Goal: Find specific page/section: Find specific page/section

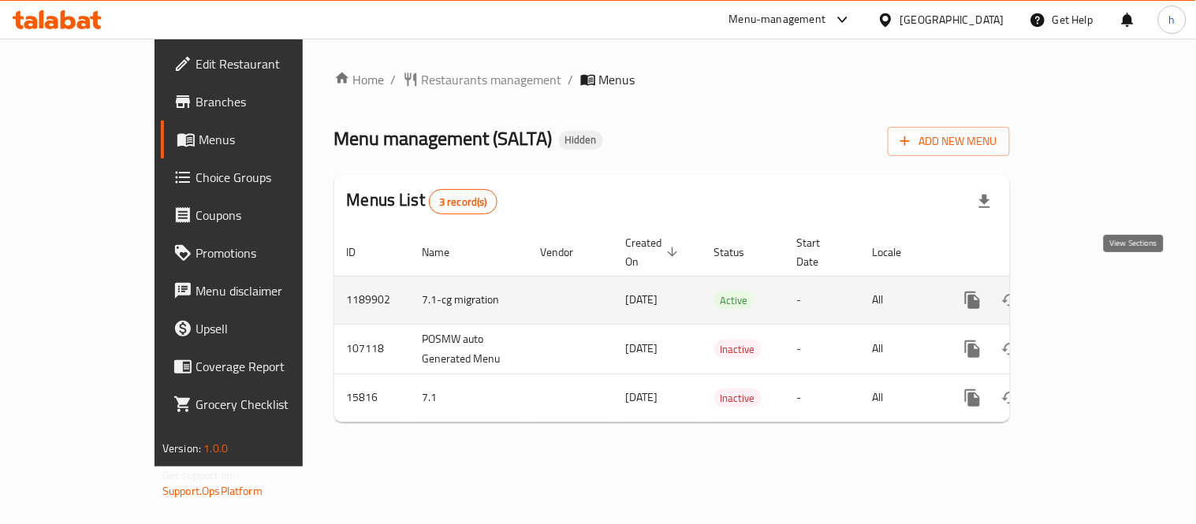
click at [1096, 291] on icon "enhanced table" at bounding box center [1086, 300] width 19 height 19
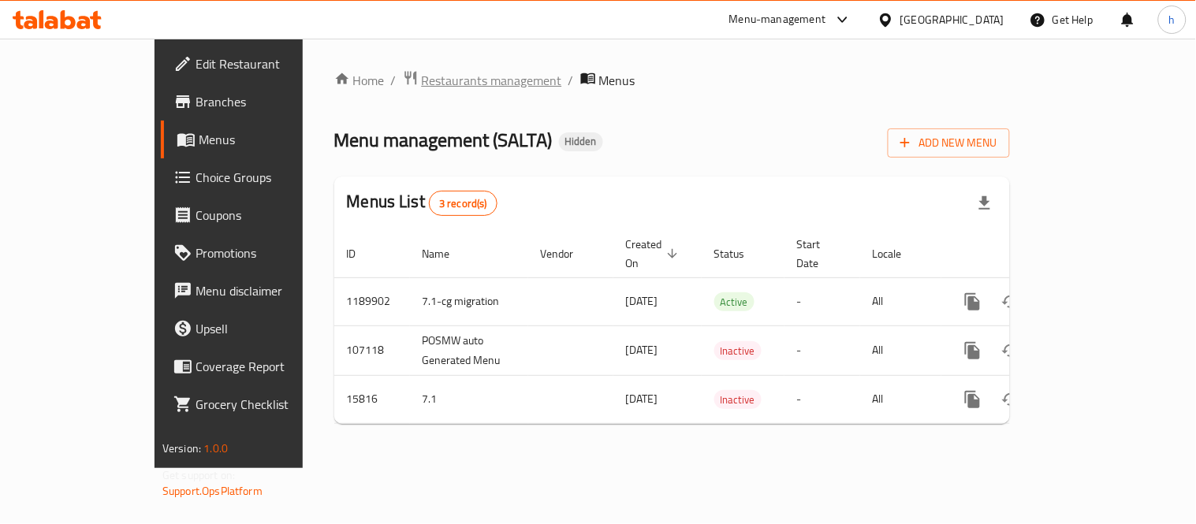
click at [422, 74] on span "Restaurants management" at bounding box center [492, 80] width 140 height 19
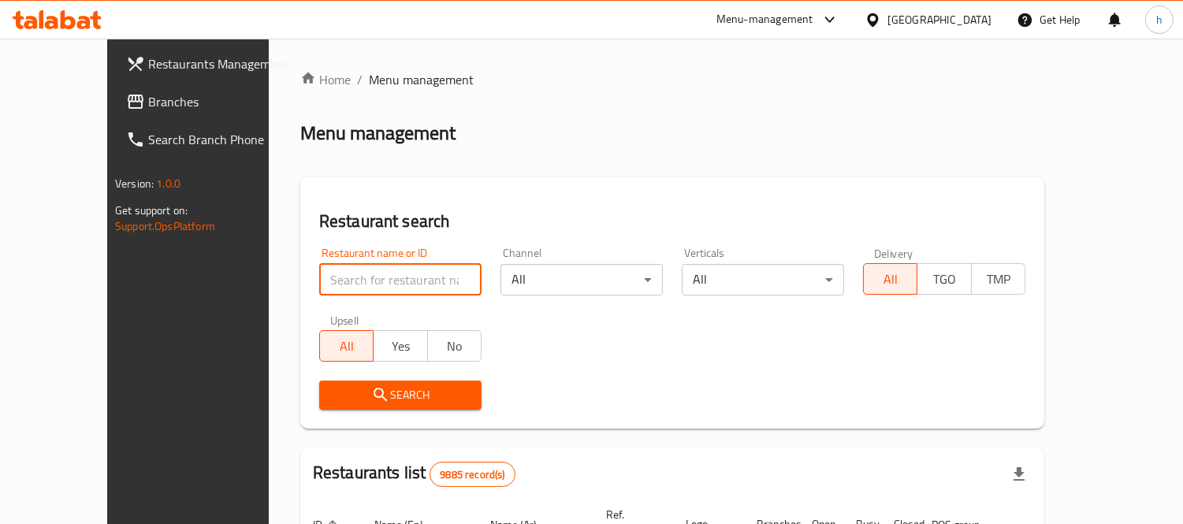
click at [369, 282] on input "search" at bounding box center [400, 280] width 162 height 32
paste input "9212"
type input "9212"
click button "Search" at bounding box center [400, 395] width 162 height 29
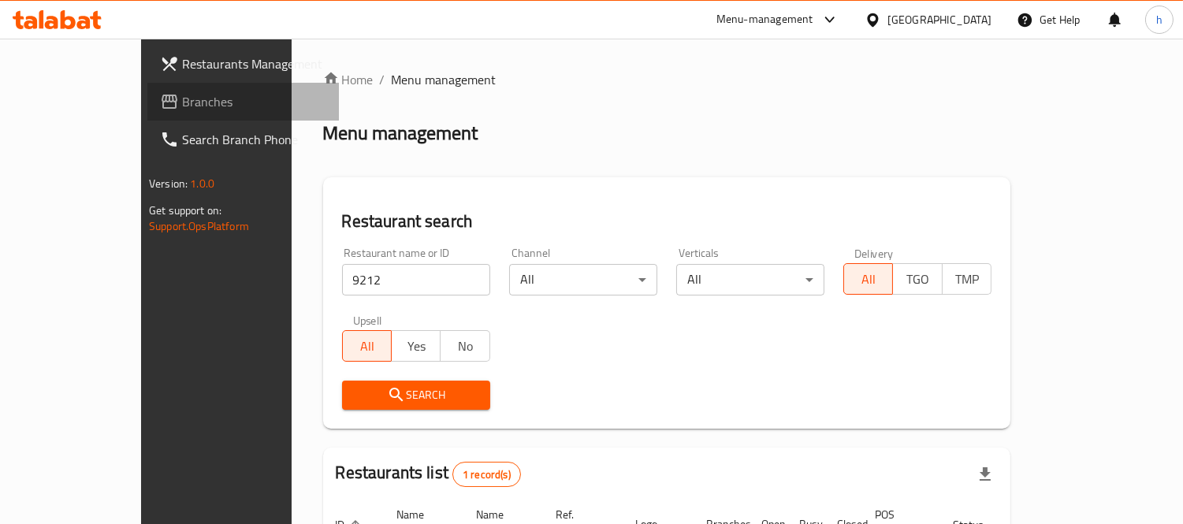
click at [182, 106] on span "Branches" at bounding box center [254, 101] width 144 height 19
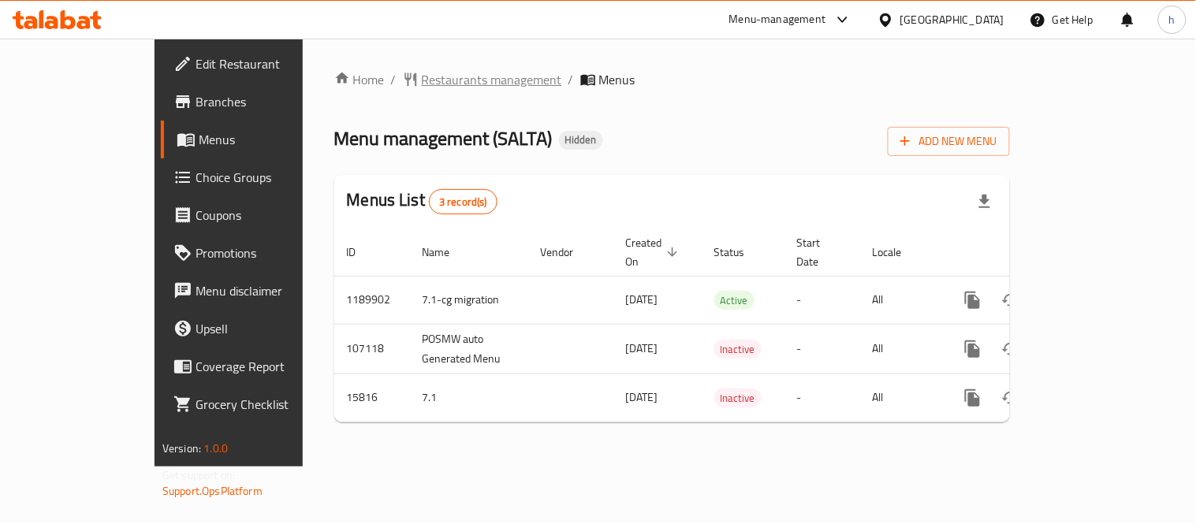
click at [422, 80] on span "Restaurants management" at bounding box center [492, 79] width 140 height 19
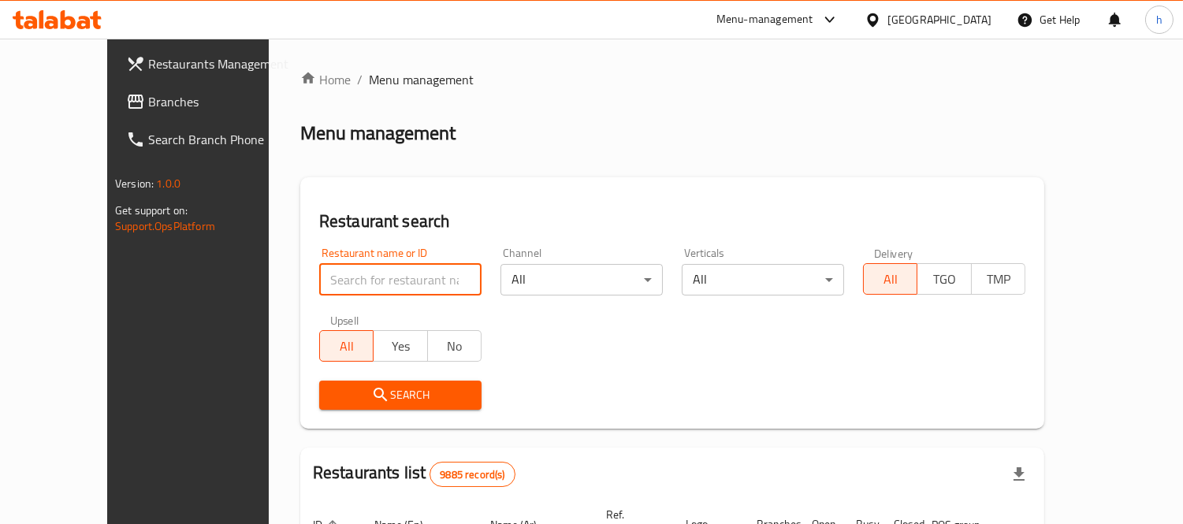
drag, startPoint x: 337, startPoint y: 293, endPoint x: 343, endPoint y: 282, distance: 11.6
click at [337, 293] on input "search" at bounding box center [400, 280] width 162 height 32
click at [348, 276] on input "search" at bounding box center [400, 280] width 162 height 32
paste input "9212"
type input "9212"
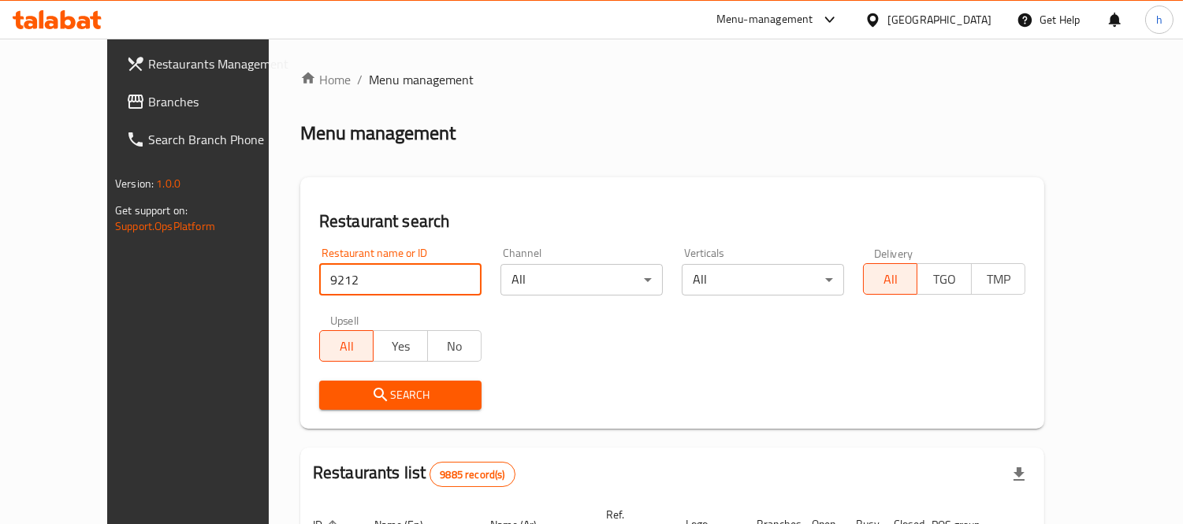
click button "Search" at bounding box center [400, 395] width 162 height 29
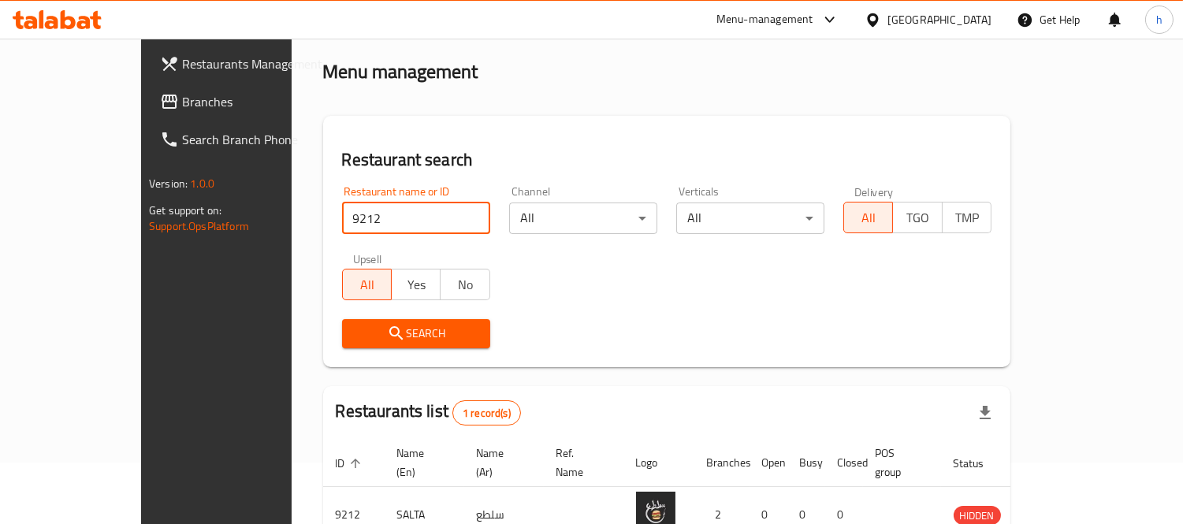
scroll to position [147, 0]
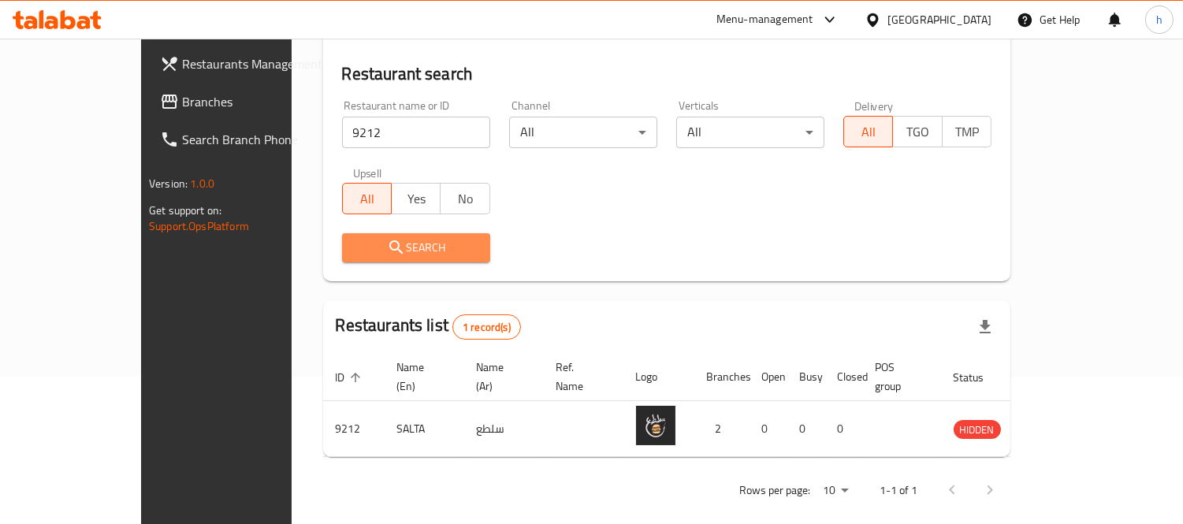
click at [389, 244] on icon "submit" at bounding box center [395, 246] width 13 height 13
